Goal: Transaction & Acquisition: Purchase product/service

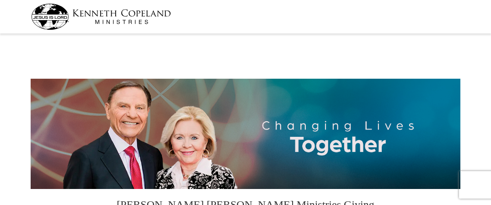
select select "AZ"
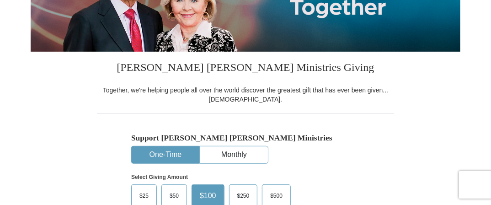
scroll to position [238, 0]
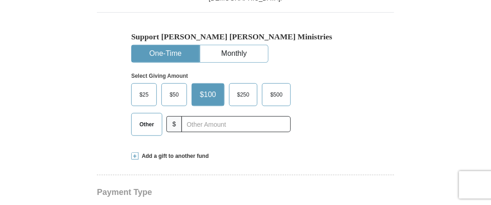
click at [149, 119] on span "Other" at bounding box center [147, 125] width 24 height 14
click at [0, 0] on input "Other" at bounding box center [0, 0] width 0 height 0
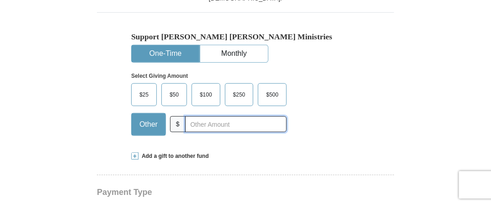
click at [194, 124] on input "text" at bounding box center [236, 124] width 102 height 16
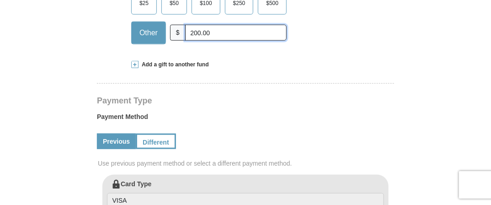
scroll to position [421, 0]
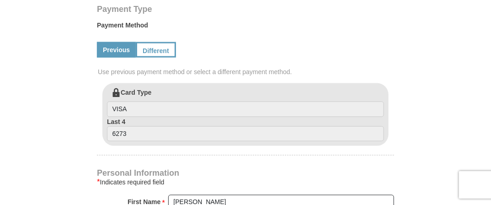
type input "200.00"
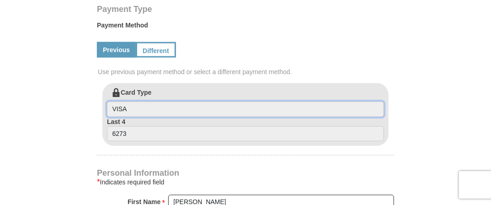
click at [139, 109] on input "VISA" at bounding box center [245, 110] width 277 height 16
click at [146, 107] on input "VISA" at bounding box center [245, 110] width 277 height 16
click at [133, 106] on input "VISA" at bounding box center [245, 110] width 277 height 16
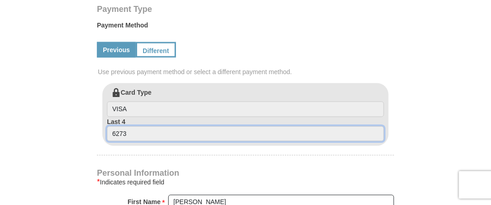
click at [129, 131] on input "6273" at bounding box center [245, 134] width 277 height 16
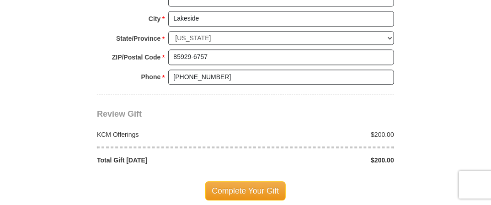
scroll to position [787, 0]
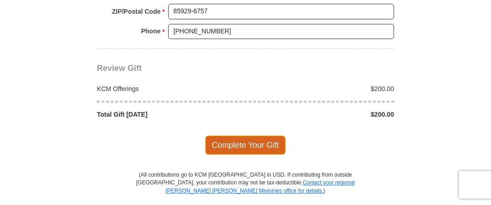
click at [239, 136] on span "Complete Your Gift" at bounding box center [245, 144] width 81 height 19
